Goal: Navigation & Orientation: Find specific page/section

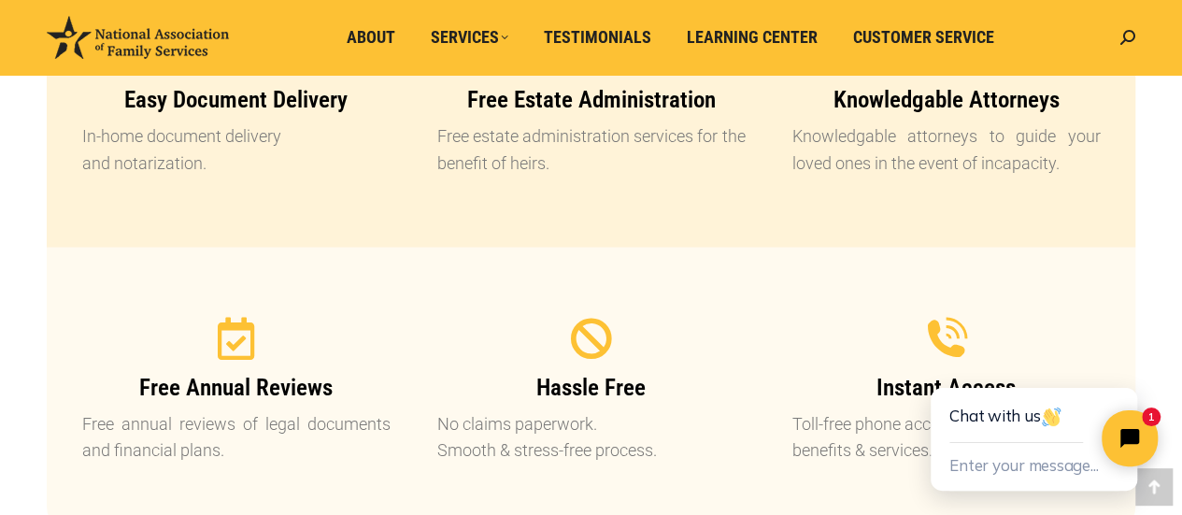
scroll to position [2009, 0]
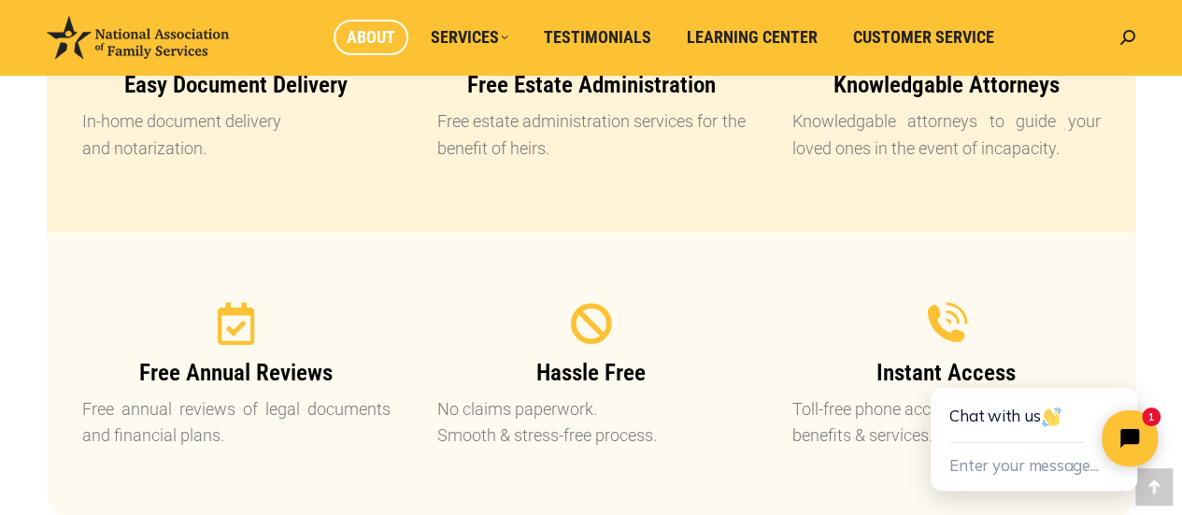
click at [355, 40] on span "About" at bounding box center [371, 37] width 49 height 21
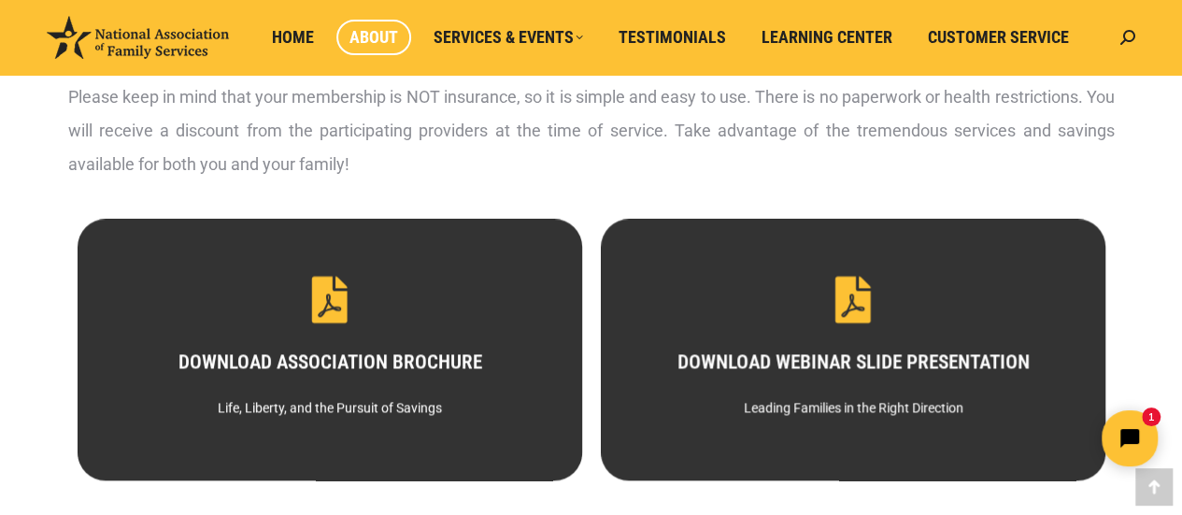
scroll to position [920, 0]
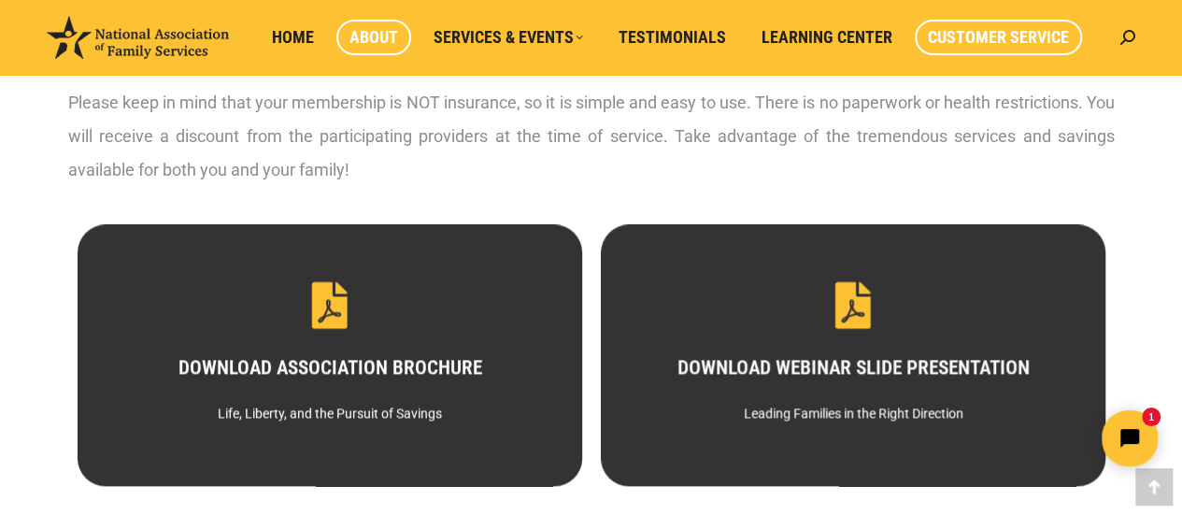
click at [989, 36] on span "Customer Service" at bounding box center [998, 37] width 141 height 21
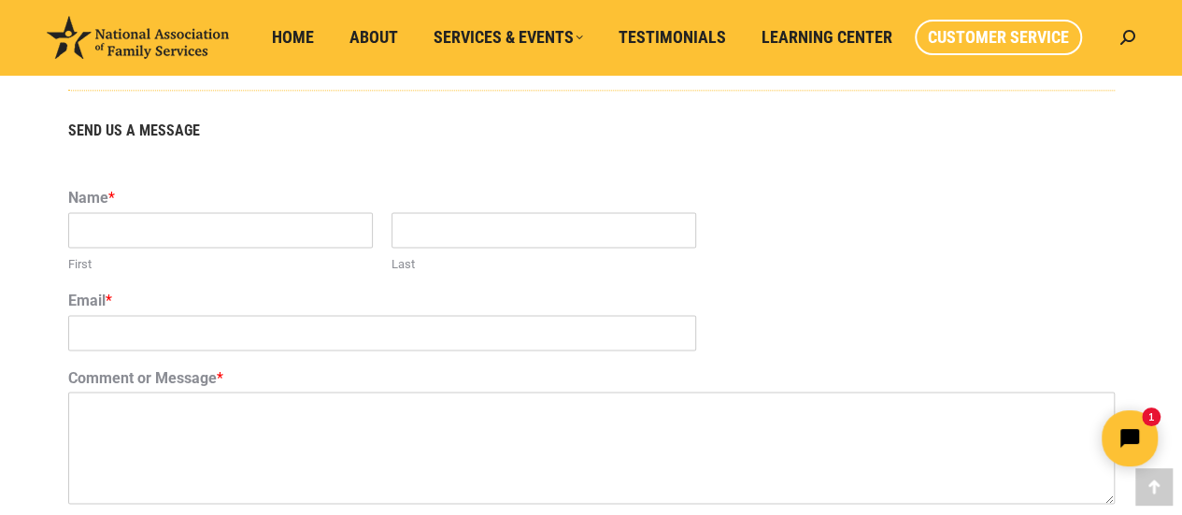
scroll to position [1168, 0]
